Goal: Task Accomplishment & Management: Manage account settings

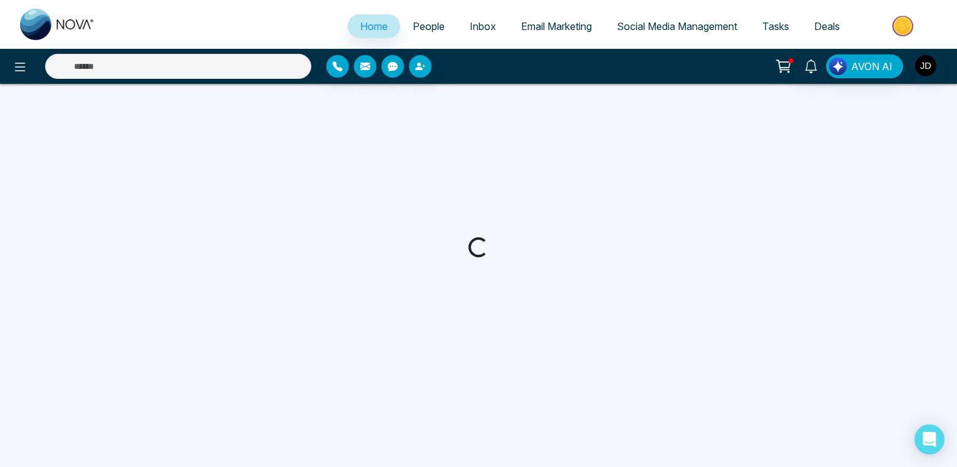
select select "*"
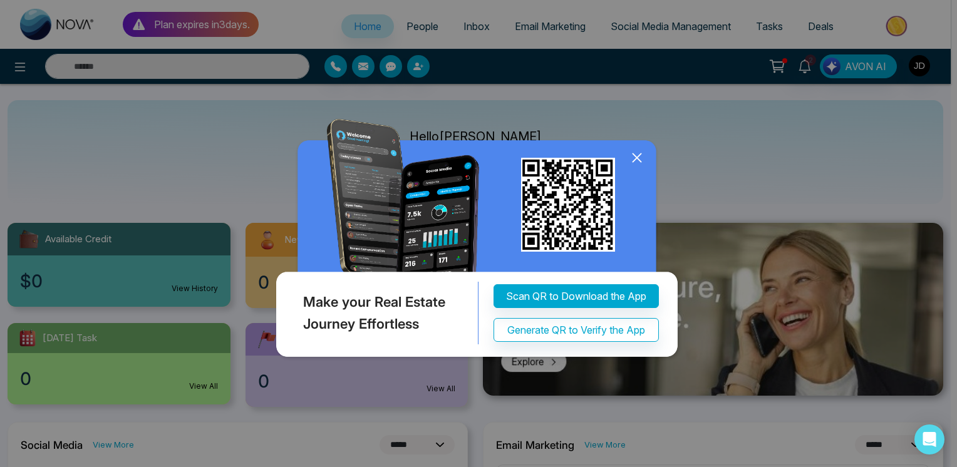
click at [640, 162] on icon at bounding box center [637, 158] width 8 height 8
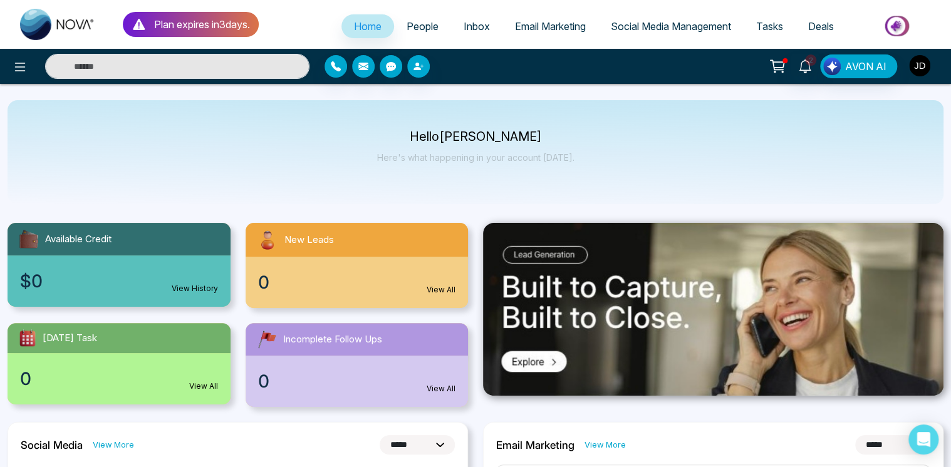
click at [912, 65] on img "button" at bounding box center [919, 65] width 21 height 21
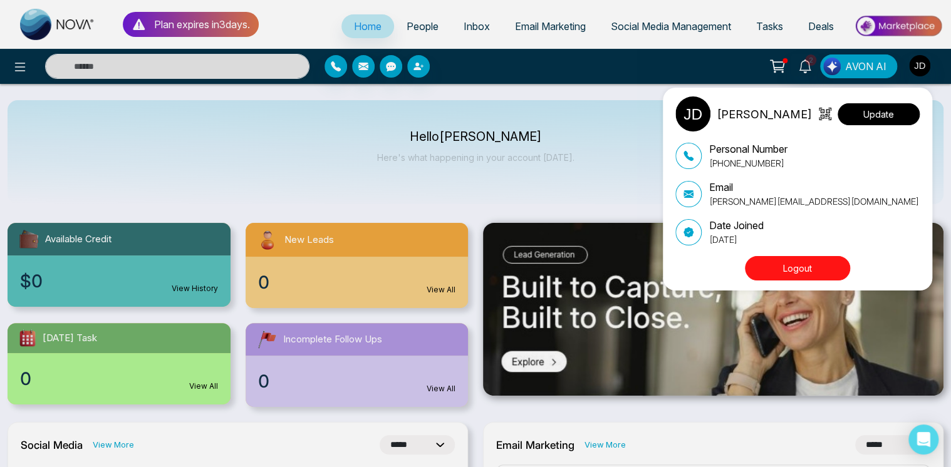
click at [894, 107] on button "Update" at bounding box center [879, 114] width 82 height 22
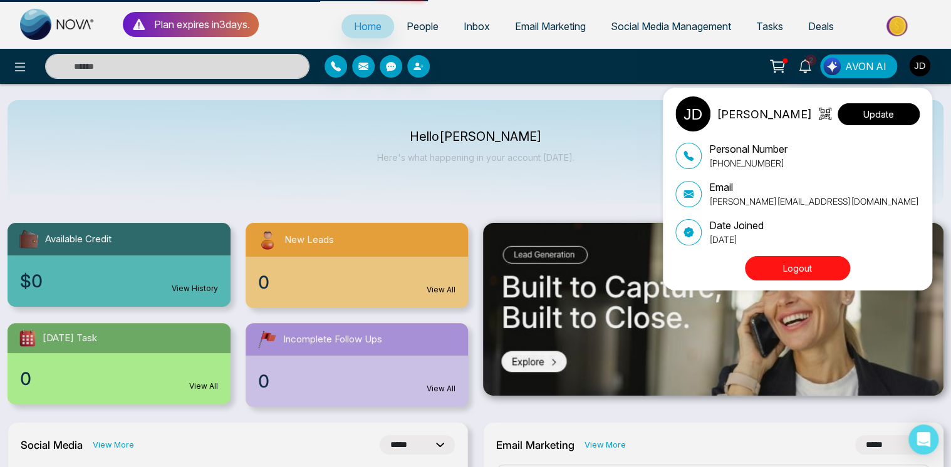
click at [878, 115] on button "Update" at bounding box center [879, 114] width 82 height 22
click at [877, 115] on button "Update" at bounding box center [879, 114] width 82 height 22
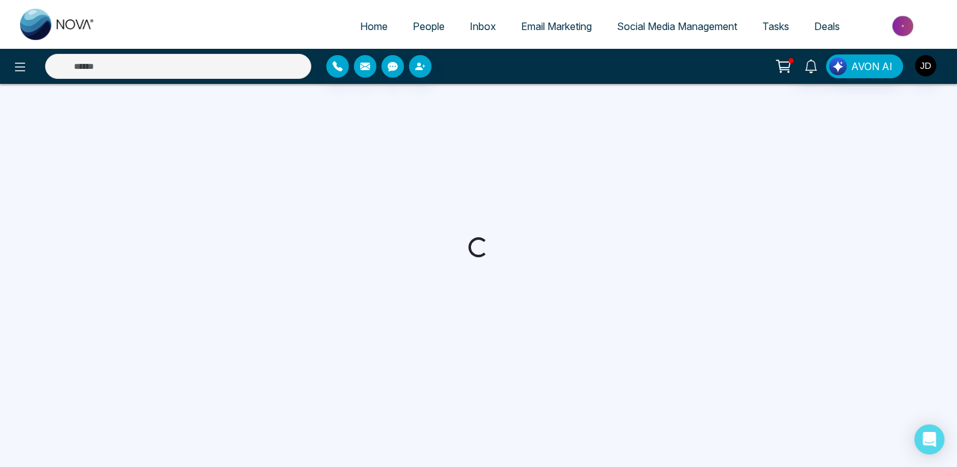
select select "***"
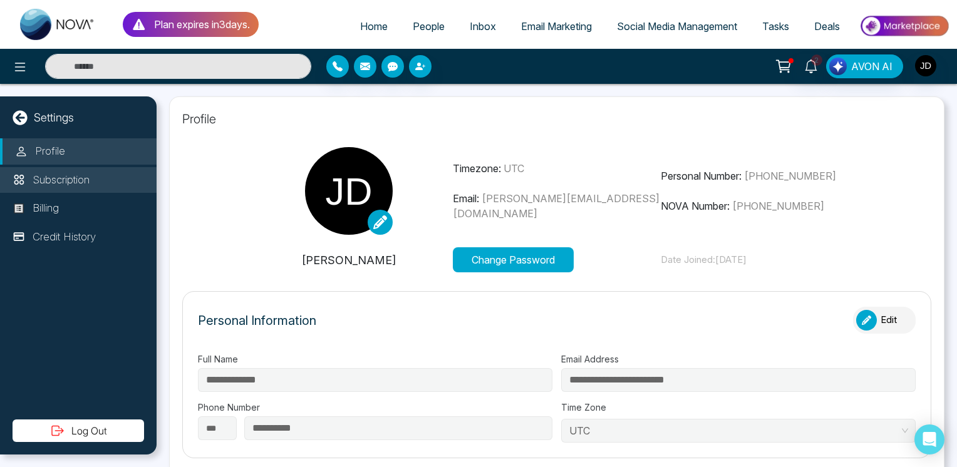
click at [77, 180] on p "Subscription" at bounding box center [61, 180] width 57 height 16
